Goal: Find specific page/section

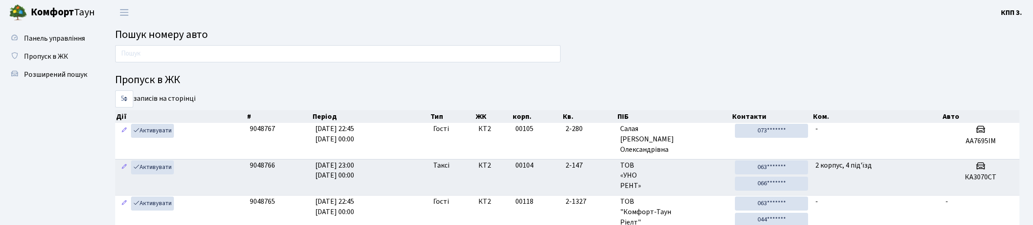
scroll to position [19, 0]
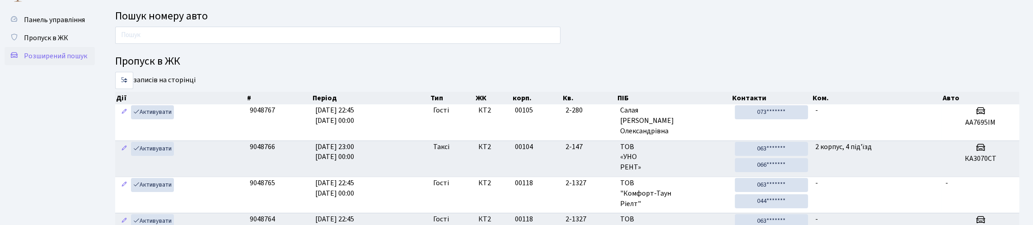
drag, startPoint x: 45, startPoint y: 81, endPoint x: 42, endPoint y: 74, distance: 7.9
click at [45, 61] on span "Розширений пошук" at bounding box center [55, 56] width 63 height 10
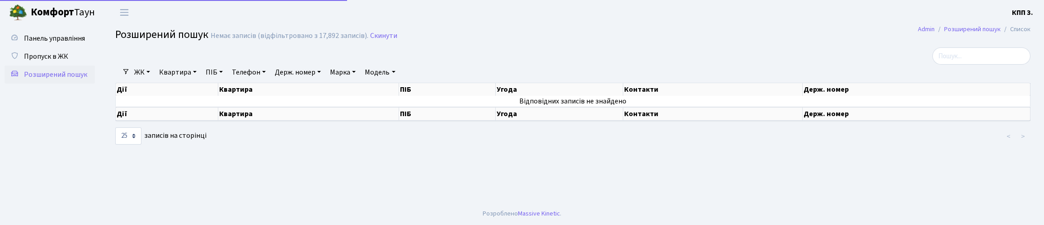
select select "25"
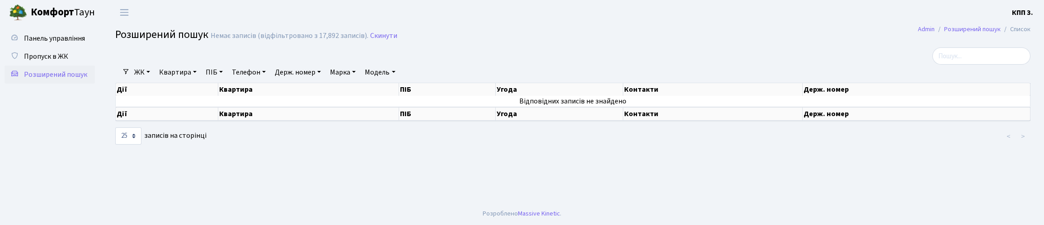
click at [196, 80] on link "Квартира" at bounding box center [177, 72] width 45 height 15
type input "4-194"
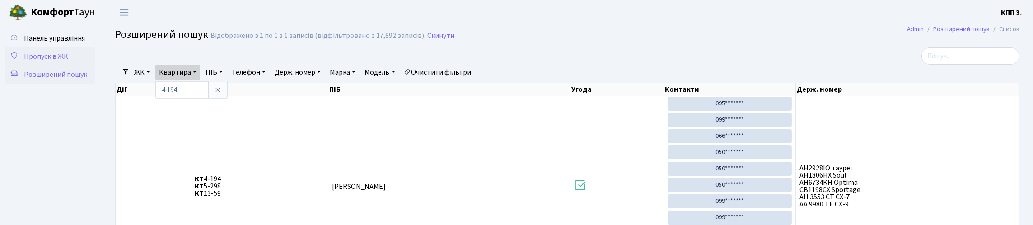
click at [37, 61] on span "Пропуск в ЖК" at bounding box center [46, 57] width 44 height 10
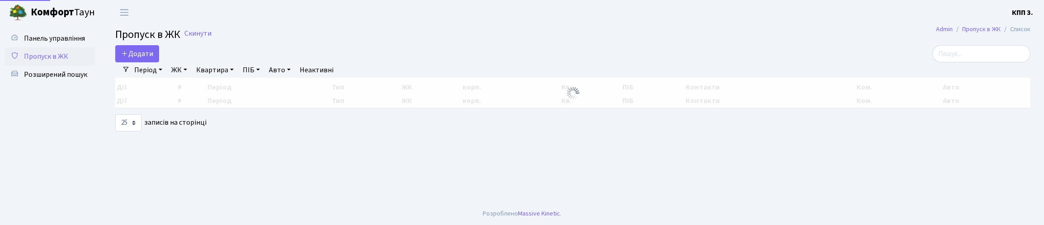
select select "25"
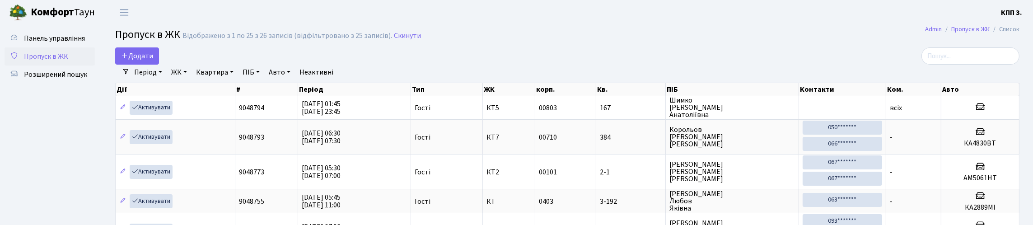
scroll to position [197, 0]
